Goal: Check status

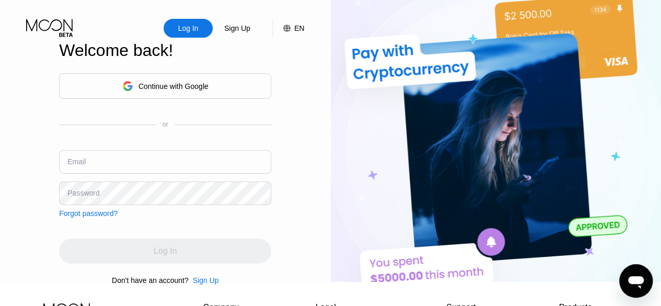
type input "[EMAIL_ADDRESS][DOMAIN_NAME]"
click at [260, 169] on input "[EMAIL_ADDRESS][DOMAIN_NAME]" at bounding box center [165, 162] width 212 height 24
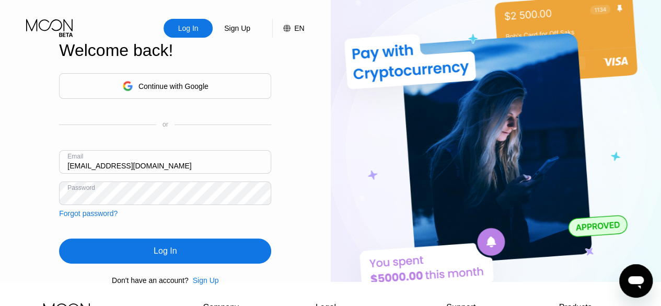
click at [204, 253] on div "Log In" at bounding box center [165, 250] width 212 height 25
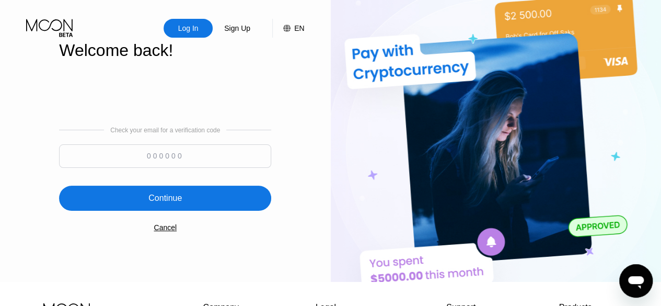
click at [214, 134] on div "Check your email for a verification code" at bounding box center [165, 130] width 110 height 7
click at [212, 155] on input at bounding box center [165, 156] width 212 height 24
type input "927097"
click at [206, 200] on div "Continue" at bounding box center [165, 198] width 212 height 25
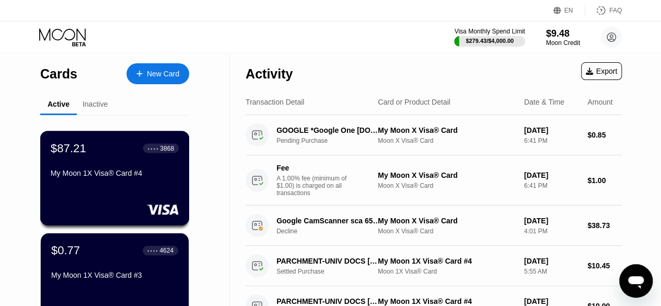
click at [113, 168] on div "$87.21 ● ● ● ● 3868 My Moon 1X Visa® Card #4" at bounding box center [115, 161] width 128 height 40
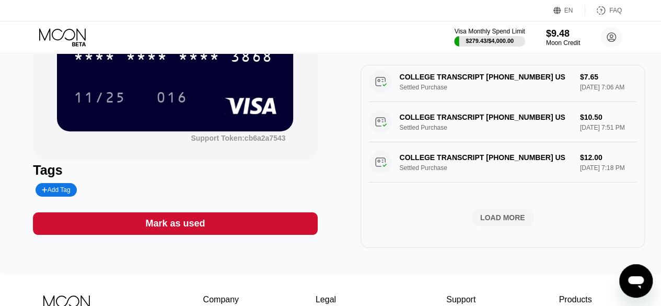
scroll to position [452, 0]
click at [493, 218] on div "LOAD MORE" at bounding box center [503, 217] width 45 height 9
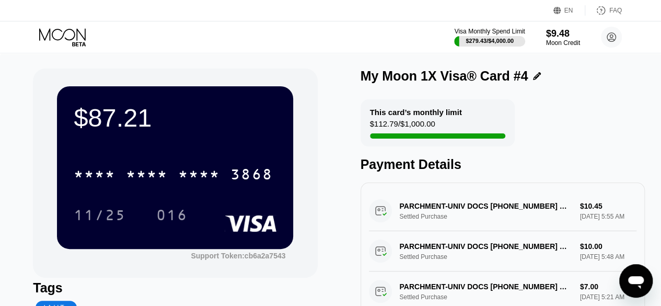
scroll to position [0, 0]
click at [58, 33] on icon at bounding box center [63, 37] width 49 height 18
